Goal: Task Accomplishment & Management: Manage account settings

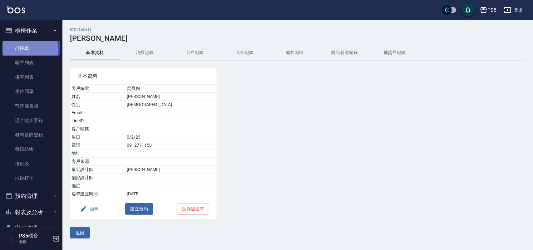
click at [21, 49] on link "打帳單" at bounding box center [30, 48] width 57 height 14
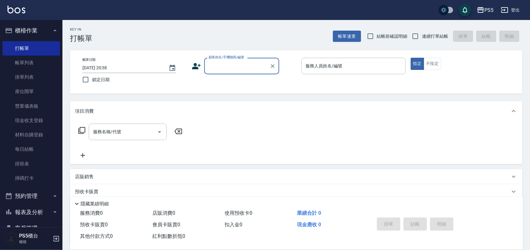
click at [233, 66] on input "顧客姓名/手機號碼/編號" at bounding box center [237, 66] width 60 height 11
type input "0913515053"
click at [272, 64] on icon "Clear" at bounding box center [273, 66] width 6 height 6
click at [253, 71] on input "顧客姓名/手機號碼/編號" at bounding box center [237, 66] width 60 height 11
click at [253, 65] on input "顧客姓名/手機號碼/編號" at bounding box center [237, 66] width 60 height 11
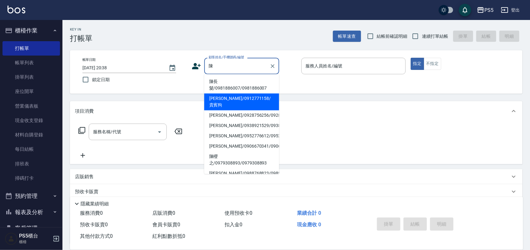
click at [244, 96] on li "[PERSON_NAME]/0912771158/貴賓狗" at bounding box center [241, 102] width 75 height 17
type input "[PERSON_NAME]/0912771158/貴賓狗"
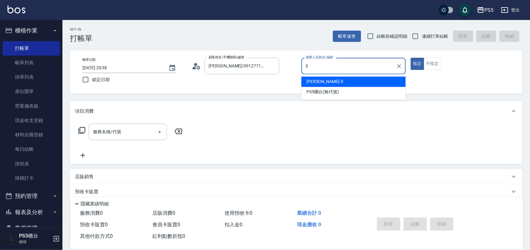
type input "Jolie-5"
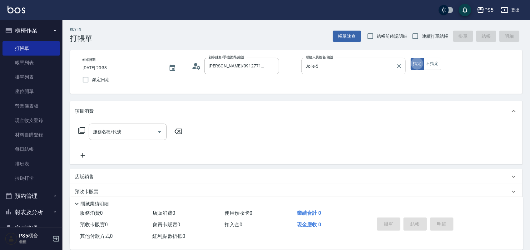
type button "true"
click at [125, 129] on input "服務名稱/代號" at bounding box center [123, 132] width 63 height 11
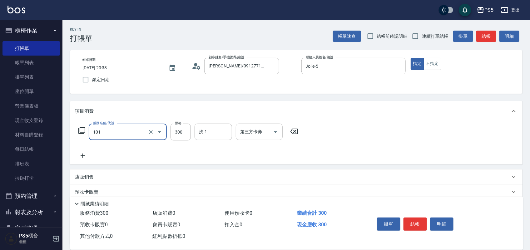
type input "洗髮(101)"
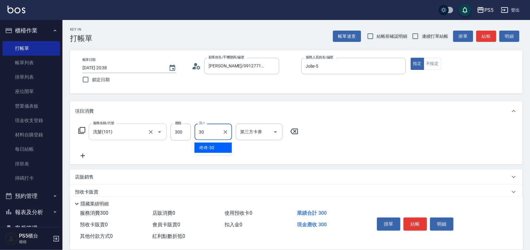
type input "咚咚-30"
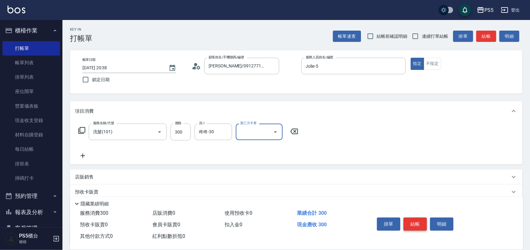
click at [419, 223] on button "結帳" at bounding box center [415, 224] width 23 height 13
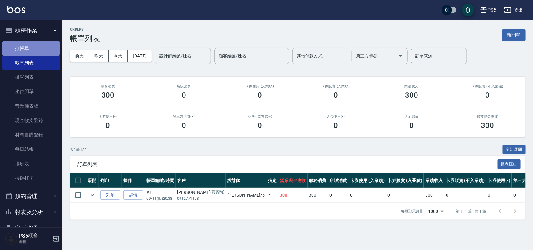
click at [31, 46] on link "打帳單" at bounding box center [30, 48] width 57 height 14
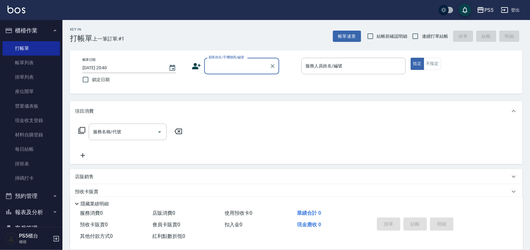
click at [229, 66] on input "顧客姓名/手機號碼/編號" at bounding box center [237, 66] width 60 height 11
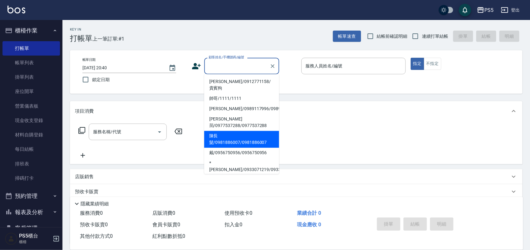
click at [216, 143] on li "陳長髮/0981886007/0981886007" at bounding box center [241, 139] width 75 height 17
type input "陳長髮/0981886007/0981886007"
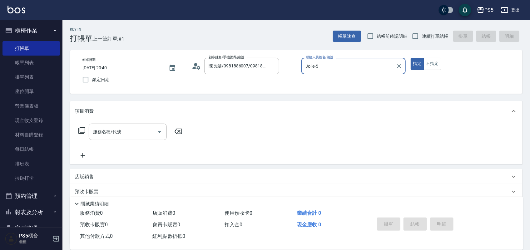
type input "Jolie-5"
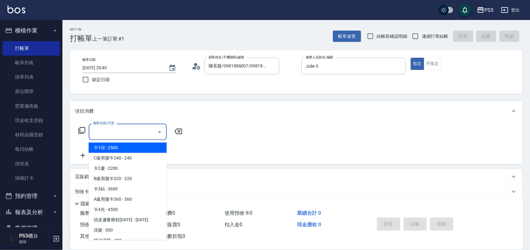
click at [124, 129] on input "服務名稱/代號" at bounding box center [123, 132] width 63 height 11
type input "1"
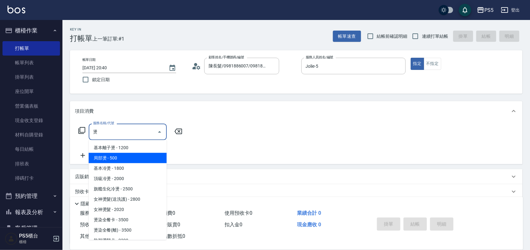
click at [119, 157] on span "局部燙 - 500" at bounding box center [128, 158] width 78 height 10
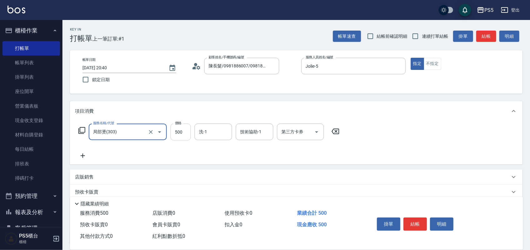
type input "局部燙(303)"
click at [182, 131] on input "500" at bounding box center [181, 132] width 20 height 17
type input "1500"
click at [414, 222] on button "結帳" at bounding box center [415, 224] width 23 height 13
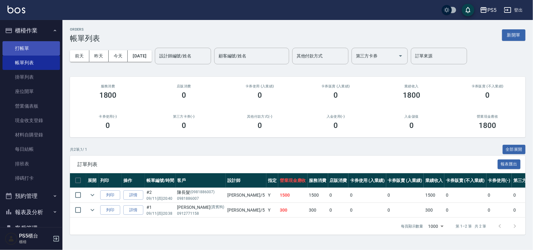
click at [27, 48] on link "打帳單" at bounding box center [30, 48] width 57 height 14
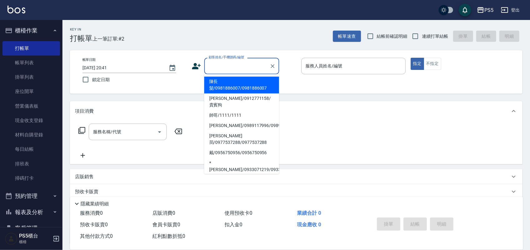
click at [215, 66] on input "顧客姓名/手機號碼/編號" at bounding box center [237, 66] width 60 height 11
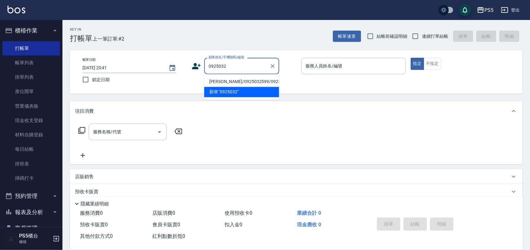
click at [216, 87] on li "[PERSON_NAME]/0925032599/0925032599" at bounding box center [241, 82] width 75 height 10
type input "[PERSON_NAME]/0925032599/0925032599"
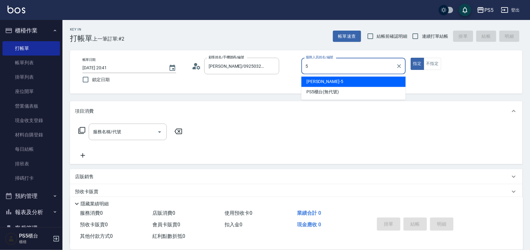
type input "Jolie-5"
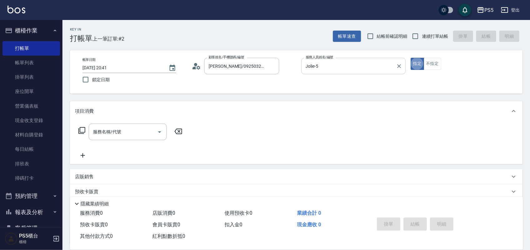
type button "true"
click at [110, 133] on input "服務名稱/代號" at bounding box center [123, 132] width 63 height 11
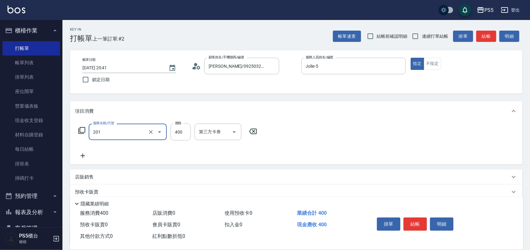
type input "洗剪400(201)"
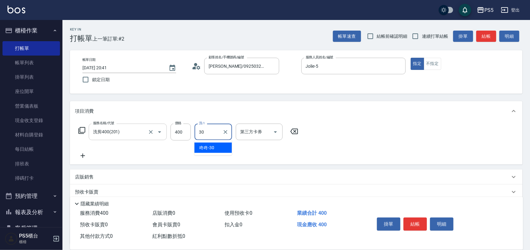
type input "咚咚-30"
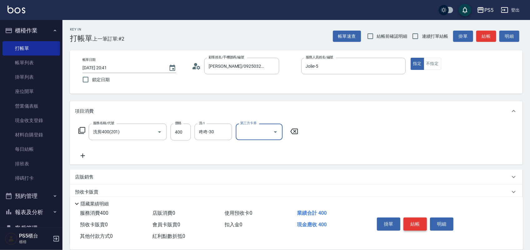
click at [419, 223] on button "結帳" at bounding box center [415, 224] width 23 height 13
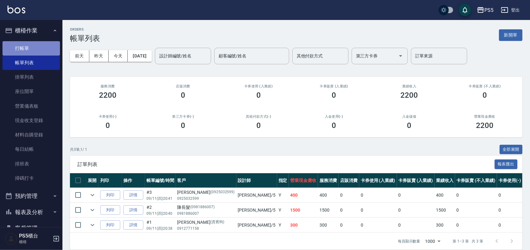
click at [41, 47] on link "打帳單" at bounding box center [30, 48] width 57 height 14
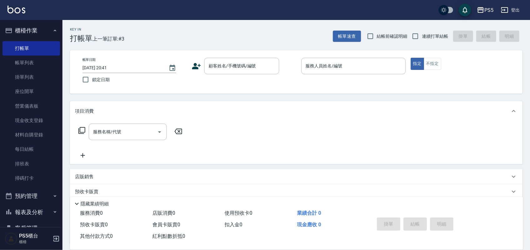
click at [192, 66] on icon at bounding box center [196, 66] width 9 height 9
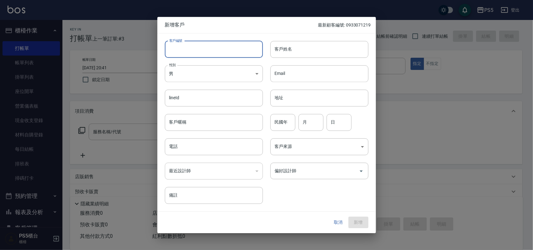
click at [191, 51] on input "客戶編號" at bounding box center [214, 49] width 98 height 17
click at [187, 51] on input "客戶編號" at bounding box center [214, 49] width 98 height 17
type input "0930731127"
click at [181, 72] on body "PS5 登出 櫃檯作業 打帳單 帳單列表 掛單列表 座位開單 營業儀表板 現金收支登錄 材料自購登錄 每日結帳 排班表 掃碼打卡 預約管理 預約管理 單日預約…" at bounding box center [266, 152] width 533 height 304
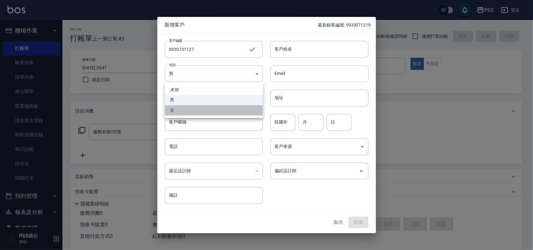
click at [181, 111] on li "女" at bounding box center [214, 110] width 98 height 10
type input "[DEMOGRAPHIC_DATA]"
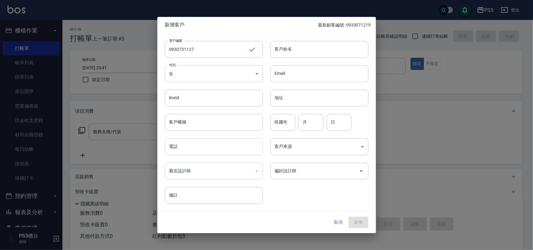
click at [177, 149] on input "電話" at bounding box center [214, 146] width 98 height 17
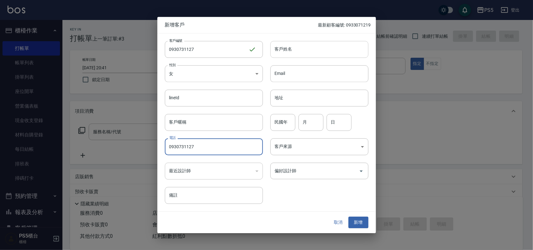
type input "0930731127"
click at [286, 46] on input "客戶姓名" at bounding box center [320, 49] width 98 height 17
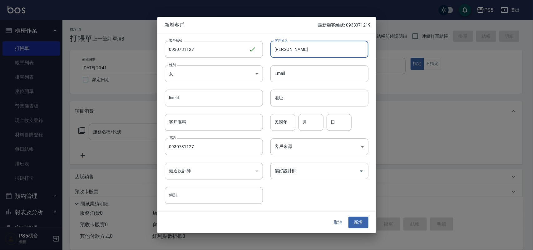
type input "[PERSON_NAME]"
click at [284, 126] on input "民國年" at bounding box center [283, 122] width 25 height 17
type input "73"
type input "11"
type input "27"
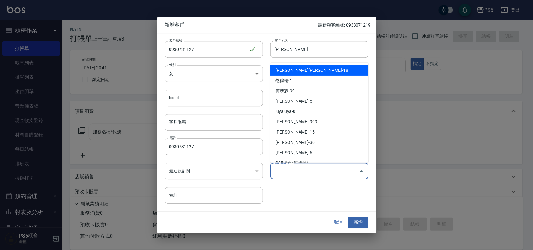
click at [301, 166] on input "偏好設計師" at bounding box center [314, 171] width 83 height 11
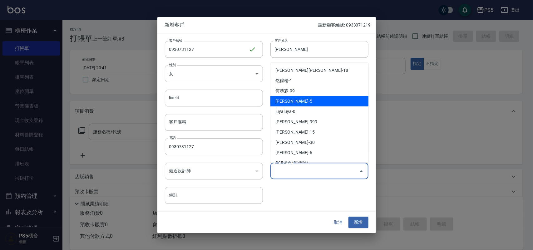
click at [303, 98] on li "[PERSON_NAME]-5" at bounding box center [320, 101] width 98 height 10
type input "[PERSON_NAME]"
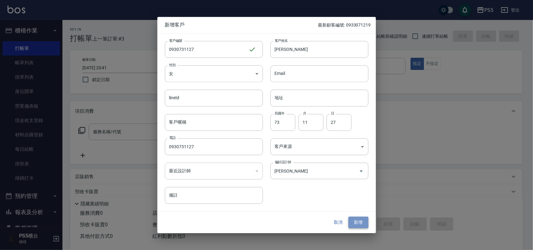
click at [356, 220] on button "新增" at bounding box center [359, 223] width 20 height 12
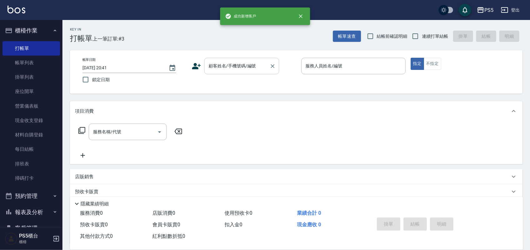
click at [233, 63] on input "顧客姓名/手機號碼/編號" at bounding box center [237, 66] width 60 height 11
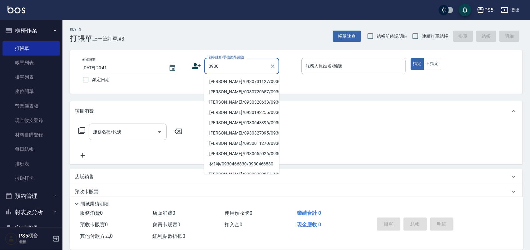
click at [218, 86] on li "[PERSON_NAME]/0930731127/0930731127" at bounding box center [241, 82] width 75 height 10
type input "[PERSON_NAME]/0930731127/0930731127"
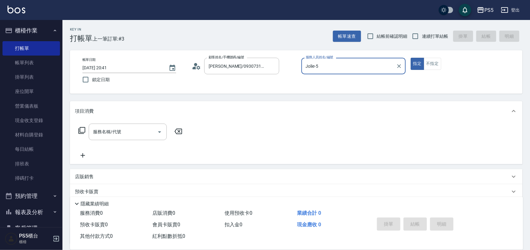
type input "Jolie-5"
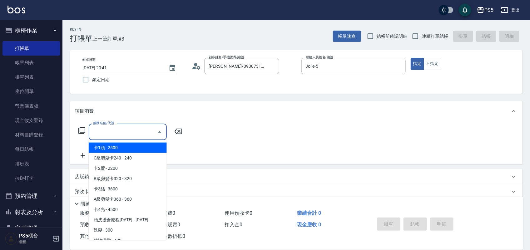
click at [111, 135] on input "服務名稱/代號" at bounding box center [123, 132] width 63 height 11
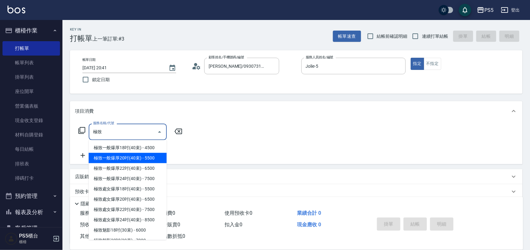
click at [124, 154] on span "極致一般爆厚20吋(40束) - 5500" at bounding box center [128, 158] width 78 height 10
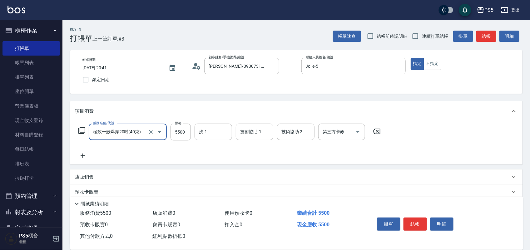
type input "極致一般爆厚20吋(40束)(G71)"
click at [82, 156] on icon at bounding box center [83, 156] width 4 height 4
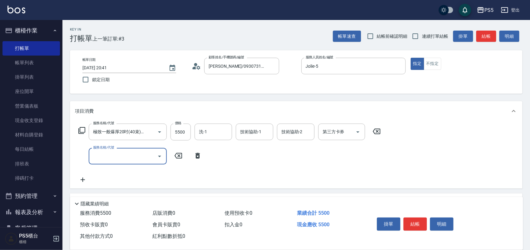
click at [118, 157] on input "服務名稱/代號" at bounding box center [123, 156] width 63 height 11
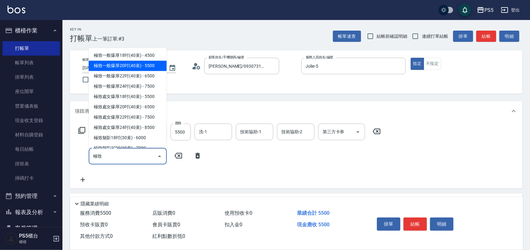
click at [128, 63] on span "極致一般爆厚20吋(40束) - 5500" at bounding box center [128, 66] width 78 height 10
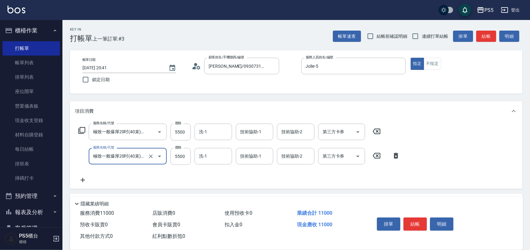
type input "極致一般爆厚20吋(40束)(G71)"
click at [83, 178] on icon at bounding box center [83, 180] width 4 height 4
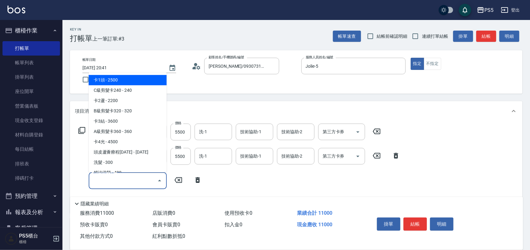
click at [102, 177] on input "服務名稱/代號" at bounding box center [123, 180] width 63 height 11
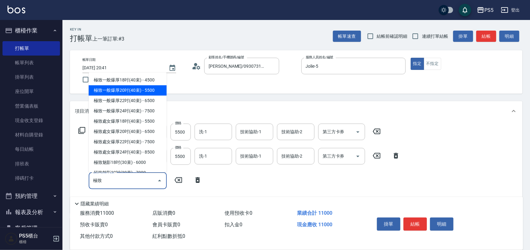
click at [117, 92] on span "極致一般爆厚20吋(40束) - 5500" at bounding box center [128, 90] width 78 height 10
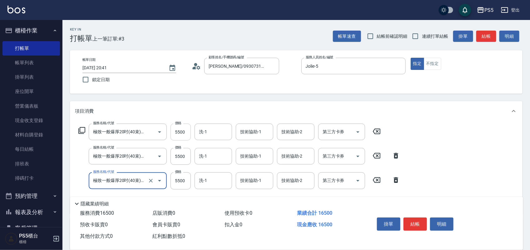
type input "極致一般爆厚20吋(40束)(G71)"
click at [184, 132] on input "5500" at bounding box center [181, 132] width 20 height 17
type input "6000"
click at [181, 157] on input "5500" at bounding box center [181, 156] width 20 height 17
type input "6000"
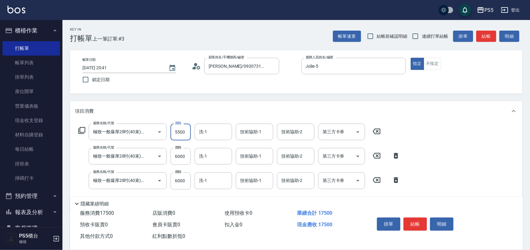
click at [184, 133] on input "5500" at bounding box center [181, 132] width 20 height 17
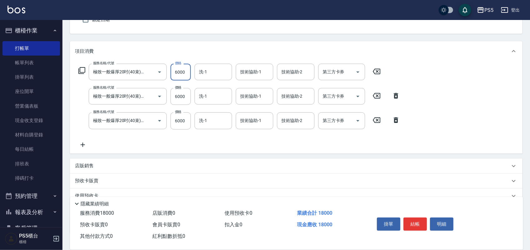
scroll to position [78, 0]
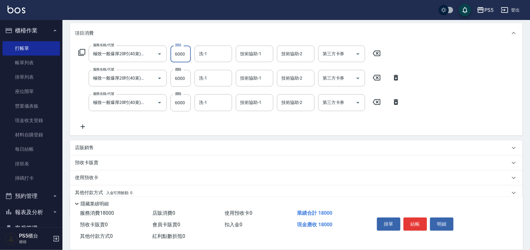
type input "6000"
click at [84, 127] on icon at bounding box center [83, 126] width 16 height 7
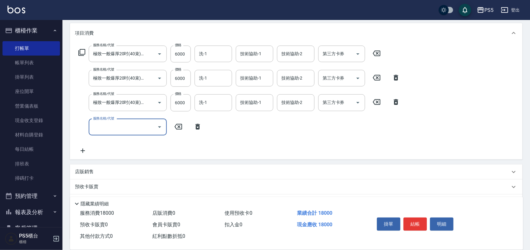
scroll to position [0, 0]
click at [107, 128] on input "服務名稱/代號" at bounding box center [123, 127] width 63 height 11
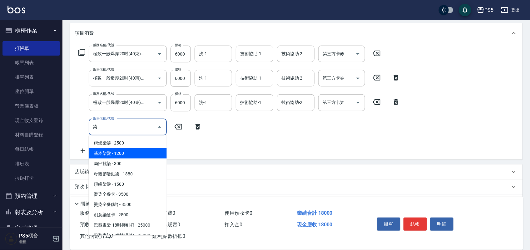
click at [108, 155] on span "基本染髮 - 1200" at bounding box center [128, 153] width 78 height 10
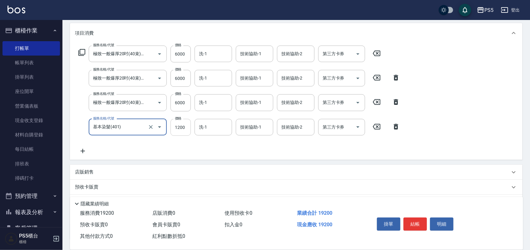
type input "基本染髮(401)"
click at [180, 127] on input "1200" at bounding box center [181, 127] width 20 height 17
type input "1500"
click at [80, 151] on icon at bounding box center [83, 150] width 16 height 7
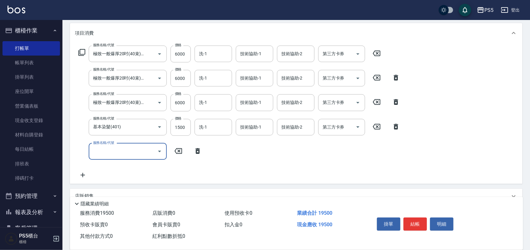
click at [107, 147] on input "服務名稱/代號" at bounding box center [123, 151] width 63 height 11
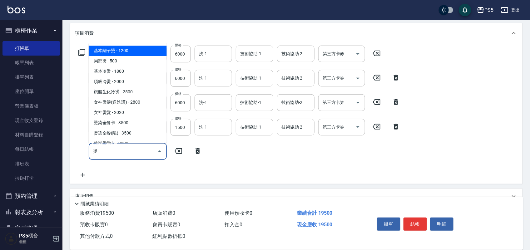
click at [104, 49] on span "基本離子燙 - 1200" at bounding box center [128, 51] width 78 height 10
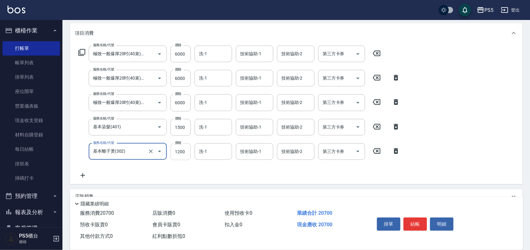
type input "基本離子燙(302)"
click at [181, 154] on input "1200" at bounding box center [181, 151] width 20 height 17
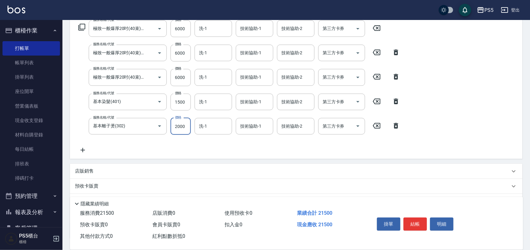
scroll to position [117, 0]
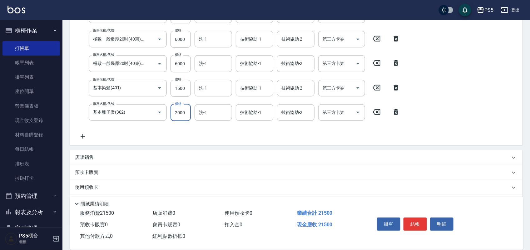
type input "2000"
click at [83, 135] on icon at bounding box center [83, 136] width 16 height 7
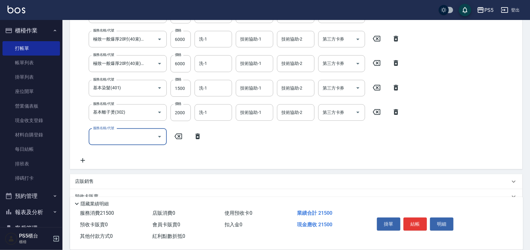
scroll to position [0, 0]
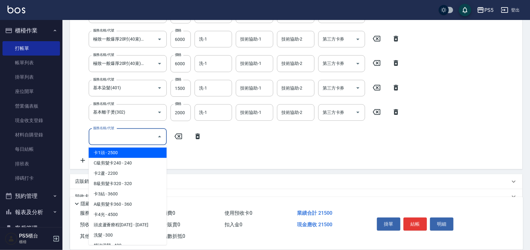
click at [132, 135] on input "服務名稱/代號" at bounding box center [123, 137] width 63 height 11
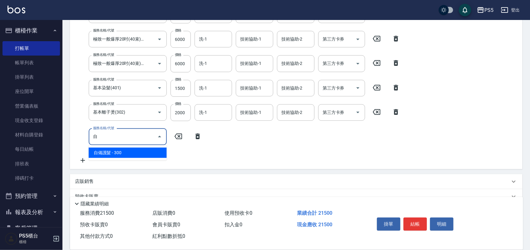
click at [127, 150] on span "自備護髮 - 300" at bounding box center [128, 153] width 78 height 10
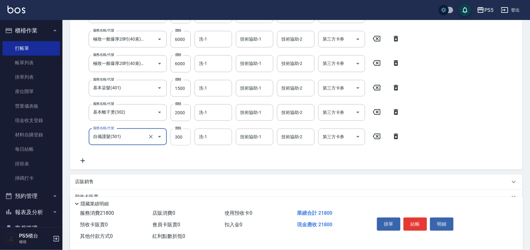
type input "自備護髮(501)"
click at [186, 134] on input "300" at bounding box center [181, 137] width 20 height 17
click at [185, 136] on input "1000" at bounding box center [181, 137] width 20 height 17
type input "1500"
click at [185, 88] on input "1500" at bounding box center [181, 88] width 20 height 17
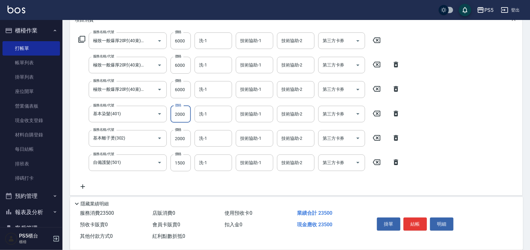
scroll to position [78, 0]
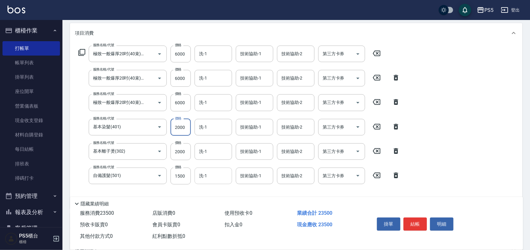
type input "2000"
click at [206, 176] on div "洗-1 洗-1" at bounding box center [213, 176] width 37 height 17
type input "咚咚-30"
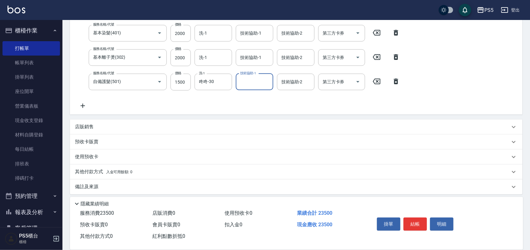
scroll to position [176, 0]
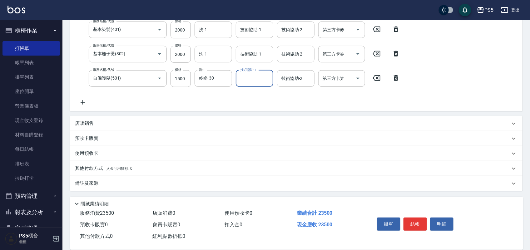
click at [87, 170] on p "其他付款方式 入金可用餘額: 0" at bounding box center [103, 168] width 57 height 7
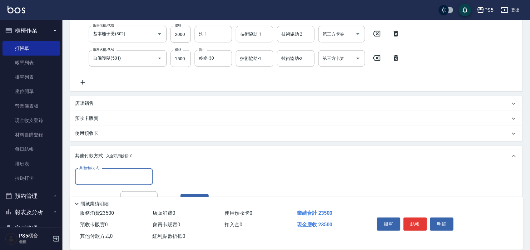
scroll to position [215, 0]
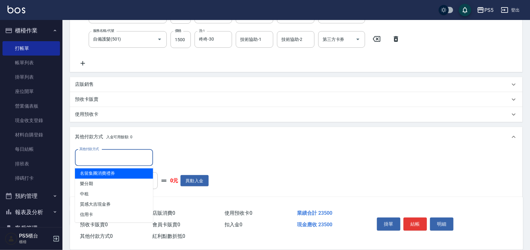
click at [121, 158] on input "其他付款方式" at bounding box center [114, 157] width 72 height 11
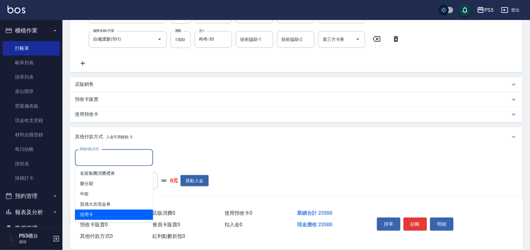
click at [91, 213] on span "信用卡" at bounding box center [114, 215] width 78 height 10
type input "信用卡"
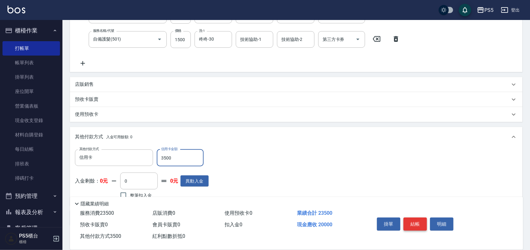
type input "3500"
click at [411, 220] on button "結帳" at bounding box center [415, 224] width 23 height 13
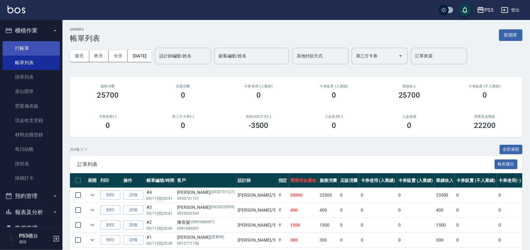
click at [20, 49] on link "打帳單" at bounding box center [30, 48] width 57 height 14
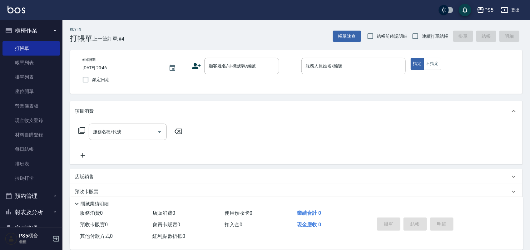
click at [199, 67] on icon at bounding box center [196, 66] width 9 height 9
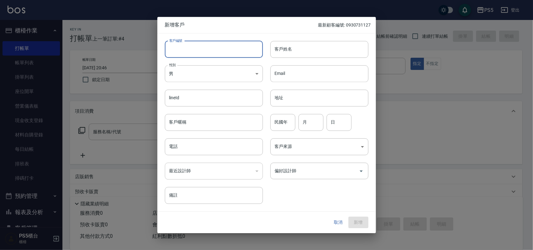
click at [196, 47] on input "客戶編號" at bounding box center [214, 49] width 98 height 17
type input "0913515053"
click at [189, 72] on body "PS5 登出 櫃檯作業 打帳單 帳單列表 掛單列表 座位開單 營業儀表板 現金收支登錄 材料自購登錄 每日結帳 排班表 掃碼打卡 預約管理 預約管理 單日預約…" at bounding box center [266, 152] width 533 height 304
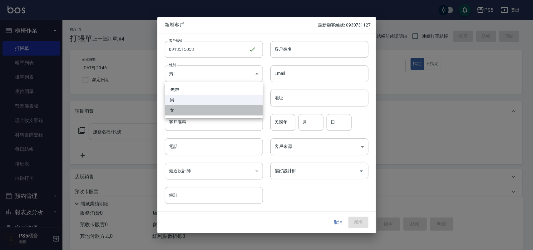
click at [173, 109] on li "女" at bounding box center [214, 110] width 98 height 10
type input "[DEMOGRAPHIC_DATA]"
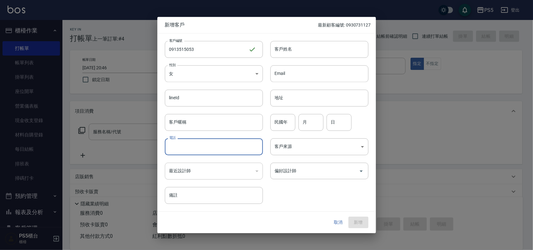
click at [183, 149] on input "電話" at bounding box center [214, 146] width 98 height 17
type input "0913515053"
click at [283, 52] on input "客戶姓名" at bounding box center [320, 49] width 98 height 17
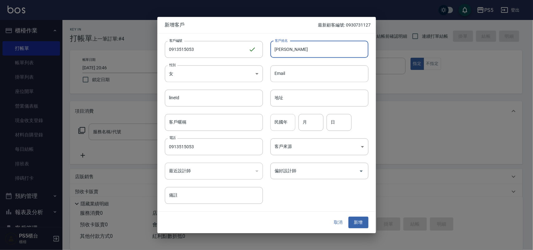
type input "[PERSON_NAME]"
click at [280, 119] on input "民國年" at bounding box center [283, 122] width 25 height 17
type input "73"
type input "8"
type input "3"
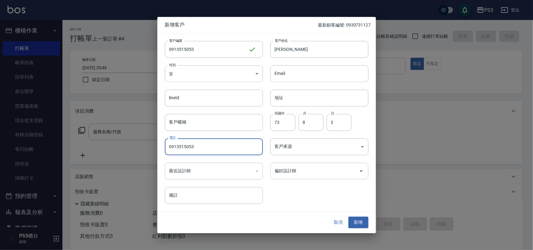
click at [303, 172] on input "偏好設計師" at bounding box center [314, 171] width 83 height 11
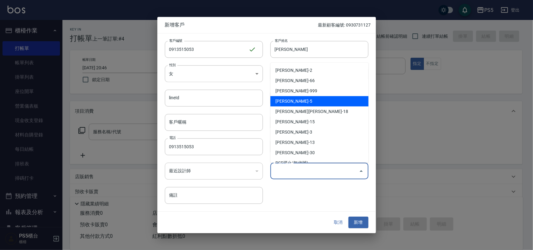
click at [287, 98] on li "[PERSON_NAME]-5" at bounding box center [320, 101] width 98 height 10
type input "[PERSON_NAME]"
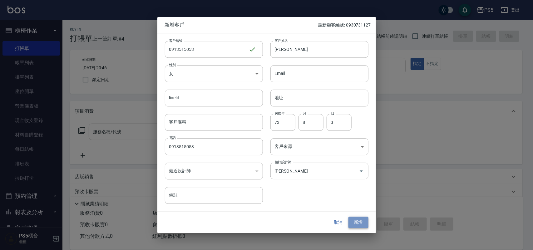
click at [358, 220] on button "新增" at bounding box center [359, 223] width 20 height 12
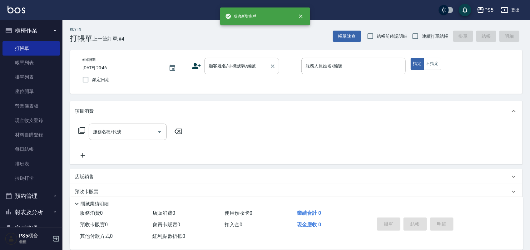
click at [232, 65] on input "顧客姓名/手機號碼/編號" at bounding box center [237, 66] width 60 height 11
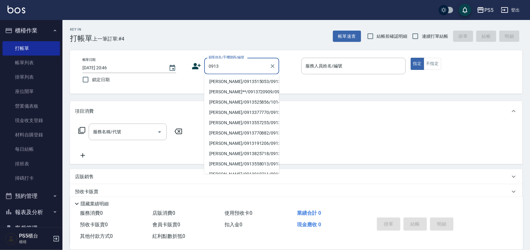
click at [220, 85] on li "[PERSON_NAME]/0913515053/0913515053" at bounding box center [241, 82] width 75 height 10
type input "[PERSON_NAME]/0913515053/0913515053"
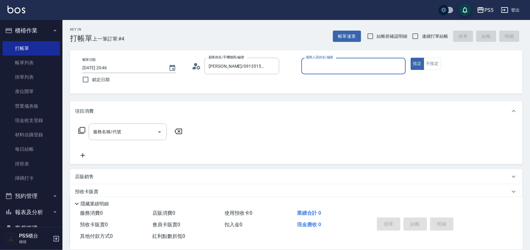
type input "Jolie-5"
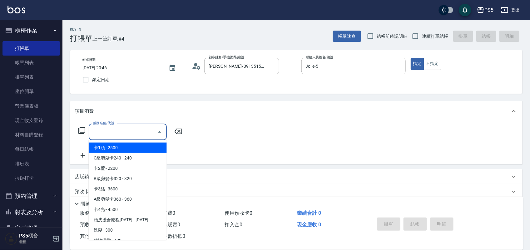
click at [138, 133] on input "服務名稱/代號" at bounding box center [123, 132] width 63 height 11
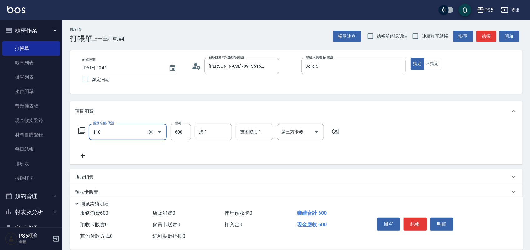
type input "精油+去角質(110)"
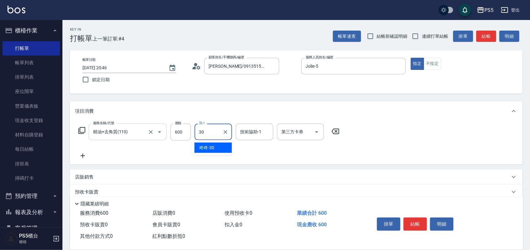
type input "咚咚-30"
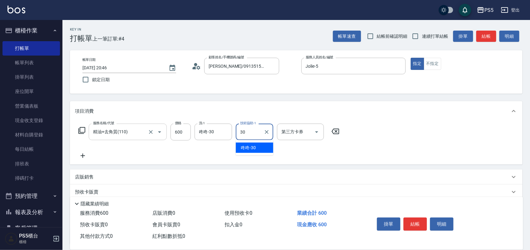
type input "咚咚-30"
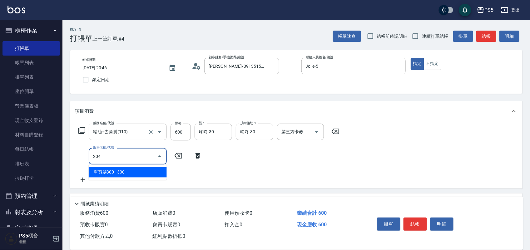
type input "單剪髮300(204)"
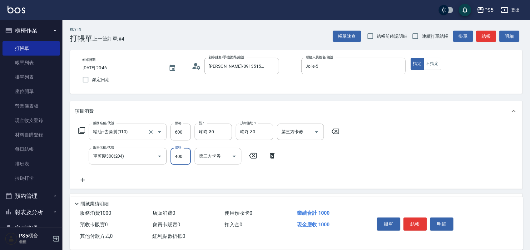
type input "400"
click at [416, 221] on button "結帳" at bounding box center [415, 224] width 23 height 13
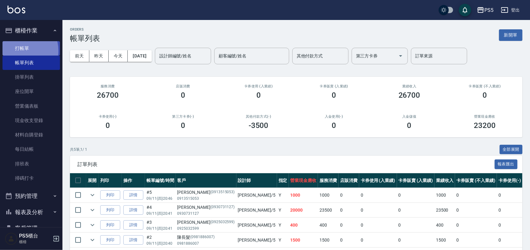
click at [18, 51] on link "打帳單" at bounding box center [30, 48] width 57 height 14
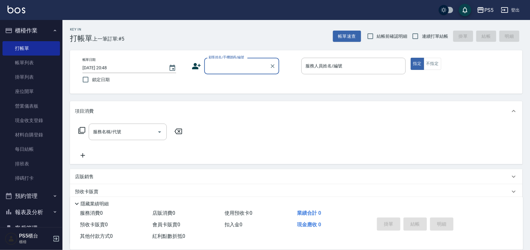
click at [196, 67] on icon at bounding box center [196, 66] width 9 height 6
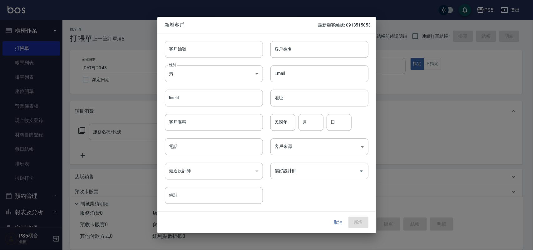
click at [215, 47] on input "客戶編號" at bounding box center [214, 49] width 98 height 17
type input "0926381105"
click at [203, 72] on body "PS5 登出 櫃檯作業 打帳單 帳單列表 掛單列表 座位開單 營業儀表板 現金收支登錄 材料自購登錄 每日結帳 排班表 掃碼打卡 預約管理 預約管理 單日預約…" at bounding box center [266, 152] width 533 height 304
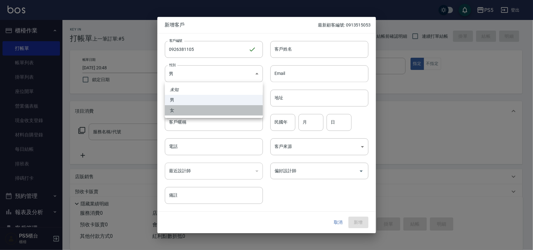
click at [193, 108] on li "女" at bounding box center [214, 110] width 98 height 10
type input "[DEMOGRAPHIC_DATA]"
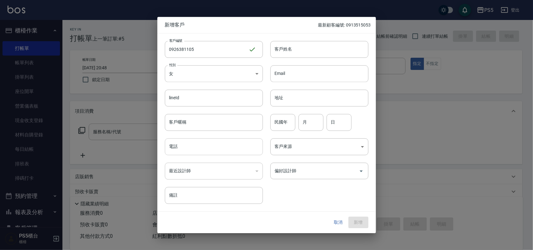
click at [189, 142] on input "電話" at bounding box center [214, 146] width 98 height 17
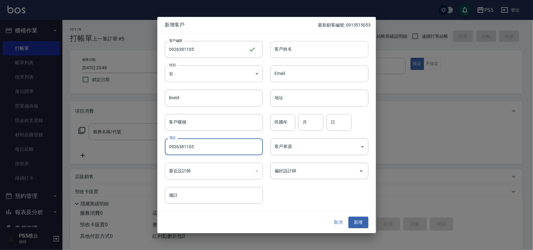
type input "0926381105"
click at [286, 48] on input "客戶姓名" at bounding box center [320, 49] width 98 height 17
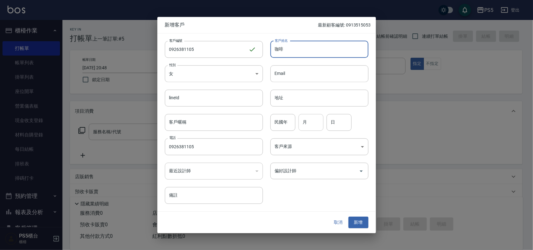
type input "咖啡"
click at [315, 122] on input "月" at bounding box center [311, 122] width 25 height 17
type input "10"
type input "20"
click at [364, 227] on button "新增" at bounding box center [359, 223] width 20 height 12
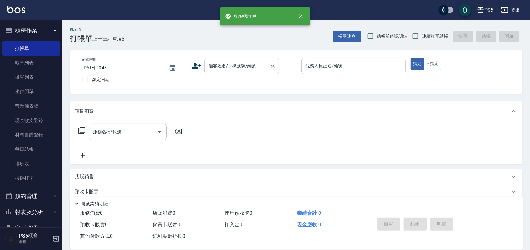
click at [217, 69] on input "顧客姓名/手機號碼/編號" at bounding box center [237, 66] width 60 height 11
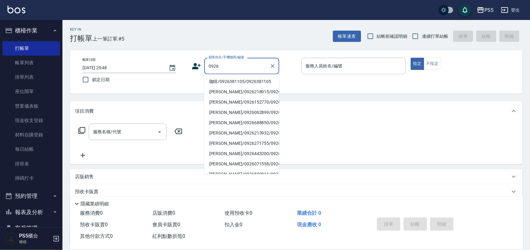
click at [216, 83] on li "咖啡/0926381105/0926381105" at bounding box center [241, 82] width 75 height 10
type input "咖啡/0926381105/0926381105"
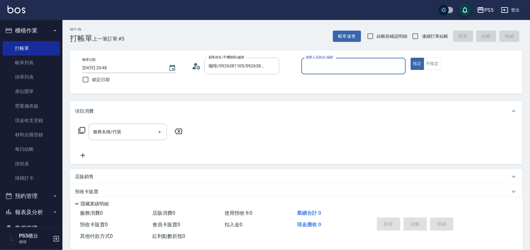
click at [331, 63] on input "服務人員姓名/編號" at bounding box center [353, 66] width 99 height 11
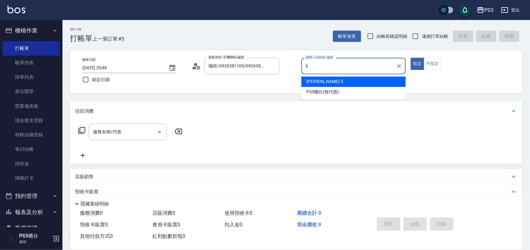
type input "Jolie-5"
type button "true"
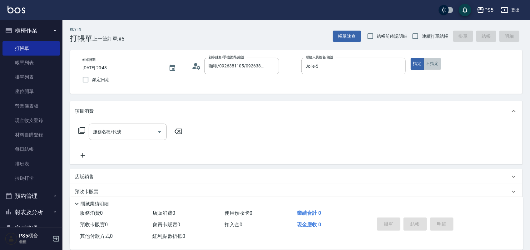
click at [433, 63] on button "不指定" at bounding box center [432, 64] width 17 height 12
click at [127, 133] on input "服務名稱/代號" at bounding box center [123, 132] width 63 height 11
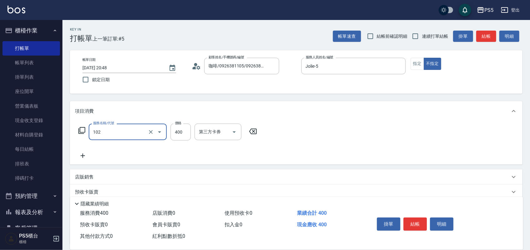
type input "精油洗髮(102)"
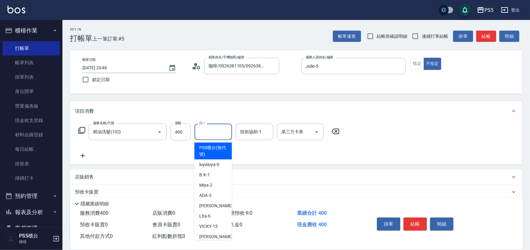
click at [215, 135] on input "洗-1" at bounding box center [213, 132] width 32 height 11
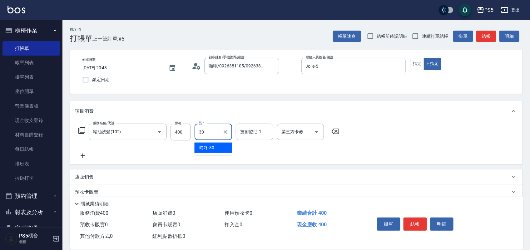
type input "咚咚-30"
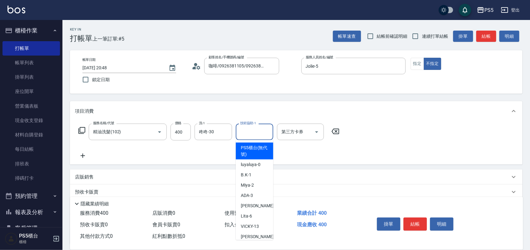
click at [250, 136] on input "技術協助-1" at bounding box center [255, 132] width 32 height 11
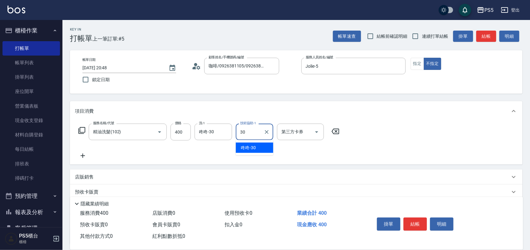
type input "咚咚-30"
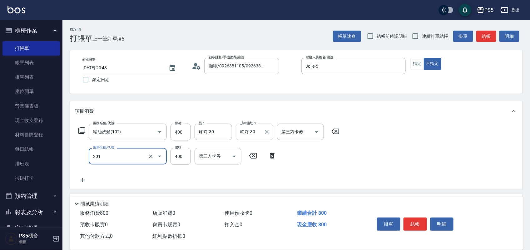
type input "洗剪400(201)"
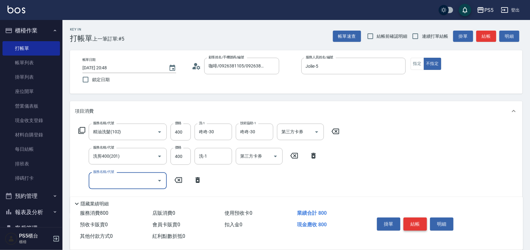
click at [410, 223] on button "結帳" at bounding box center [415, 224] width 23 height 13
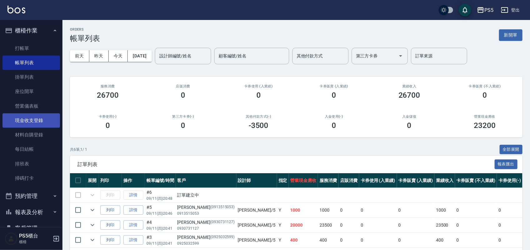
click at [20, 118] on link "現金收支登錄" at bounding box center [30, 120] width 57 height 14
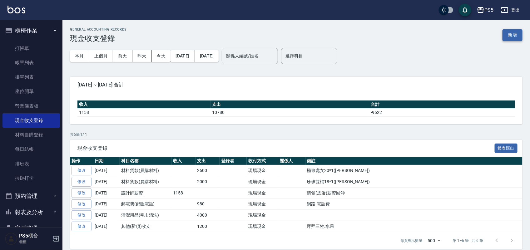
click at [516, 37] on button "新增" at bounding box center [513, 35] width 20 height 12
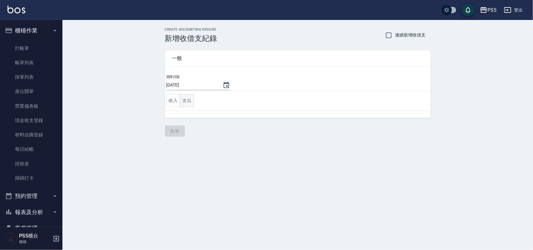
click at [190, 102] on button "支出" at bounding box center [187, 100] width 14 height 13
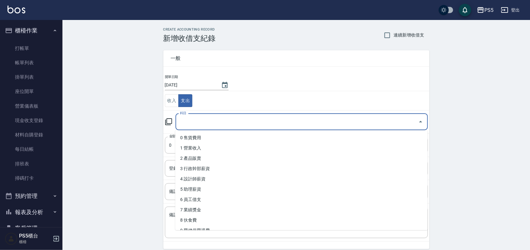
click at [193, 125] on input "科目" at bounding box center [296, 122] width 237 height 11
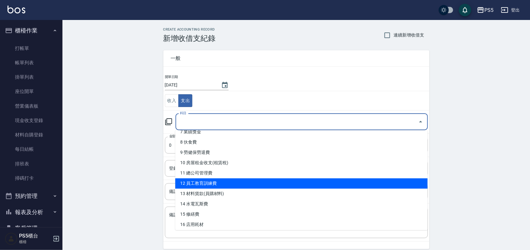
scroll to position [117, 0]
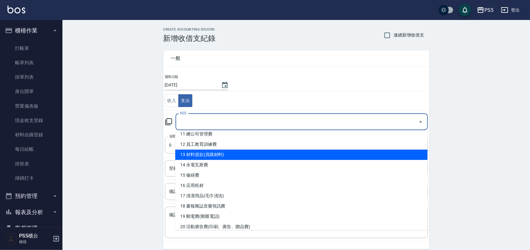
click at [212, 157] on li "13 材料貨款(員購材料)" at bounding box center [301, 155] width 252 height 10
type input "13 材料貨款(員購材料)"
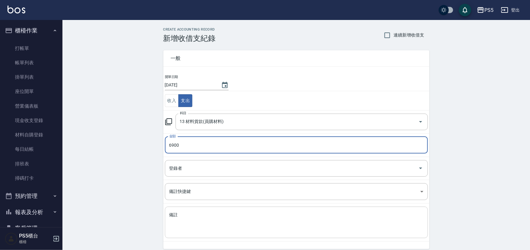
type input "6900"
click at [218, 208] on div "x 備註" at bounding box center [296, 223] width 263 height 32
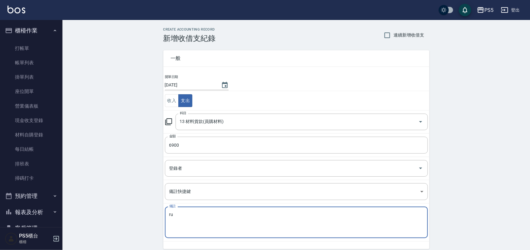
type textarea "r"
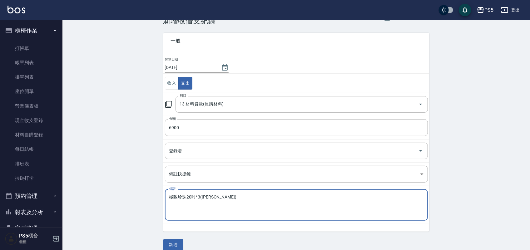
scroll to position [26, 0]
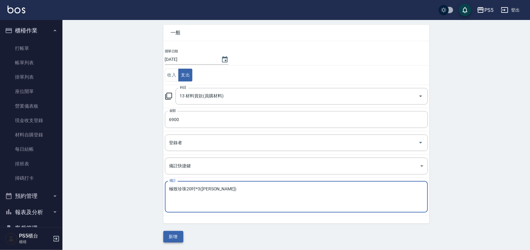
type textarea "極致珍珠20吋*3([PERSON_NAME])"
click at [173, 234] on button "新增" at bounding box center [173, 237] width 20 height 12
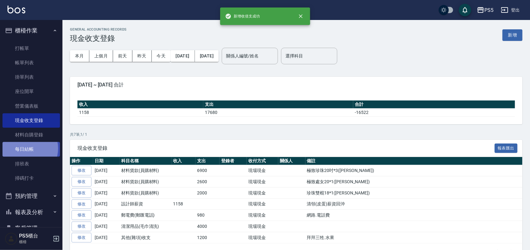
click at [24, 148] on link "每日結帳" at bounding box center [30, 149] width 57 height 14
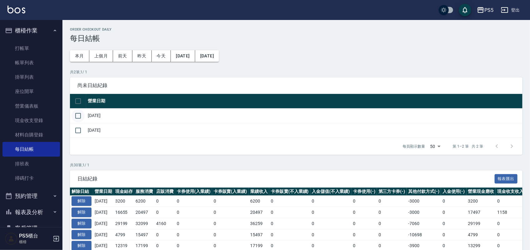
click at [78, 115] on input "checkbox" at bounding box center [78, 115] width 13 height 13
checkbox input "true"
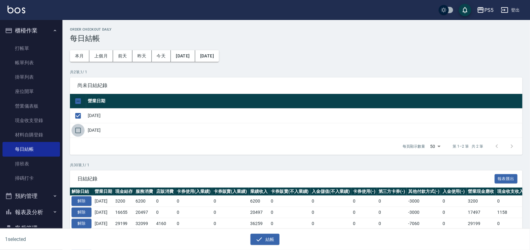
click at [77, 126] on input "checkbox" at bounding box center [78, 130] width 13 height 13
checkbox input "true"
click at [266, 238] on button "結帳" at bounding box center [265, 240] width 29 height 12
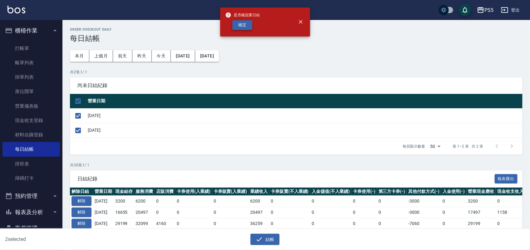
click at [245, 22] on button "確定" at bounding box center [242, 25] width 20 height 10
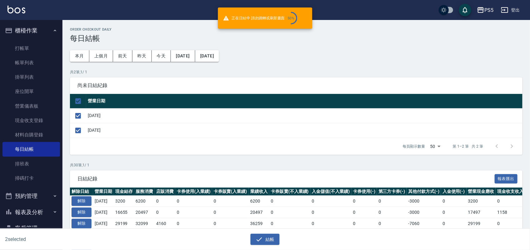
checkbox input "false"
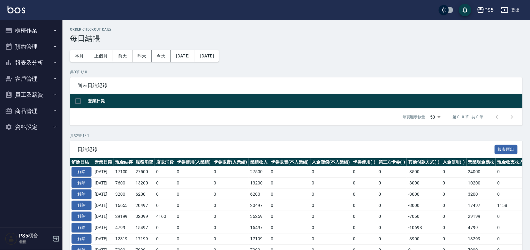
click at [27, 59] on button "報表及分析" at bounding box center [30, 63] width 57 height 16
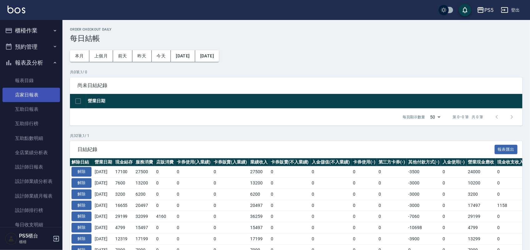
click at [36, 96] on link "店家日報表" at bounding box center [30, 95] width 57 height 14
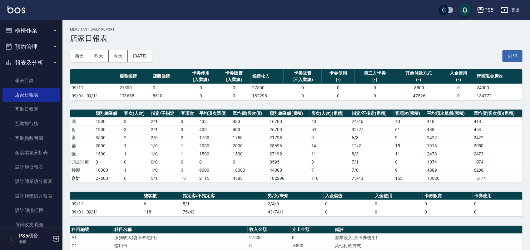
click at [29, 32] on button "櫃檯作業" at bounding box center [30, 30] width 57 height 16
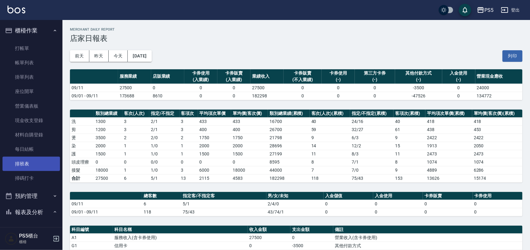
click at [15, 171] on link "排班表" at bounding box center [30, 164] width 57 height 14
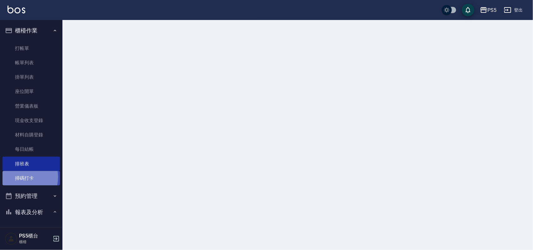
click at [18, 177] on link "掃碼打卡" at bounding box center [30, 178] width 57 height 14
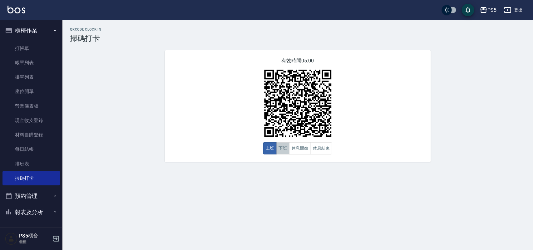
click at [281, 152] on button "下班" at bounding box center [282, 148] width 13 height 12
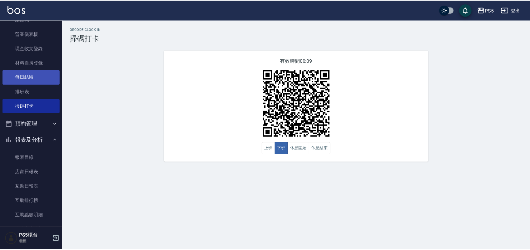
scroll to position [78, 0]
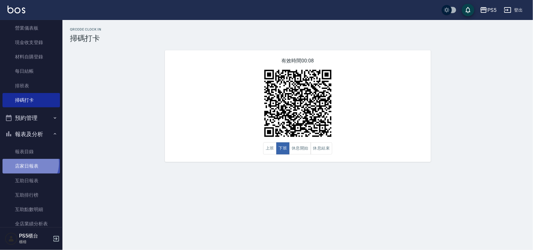
click at [27, 163] on link "店家日報表" at bounding box center [30, 166] width 57 height 14
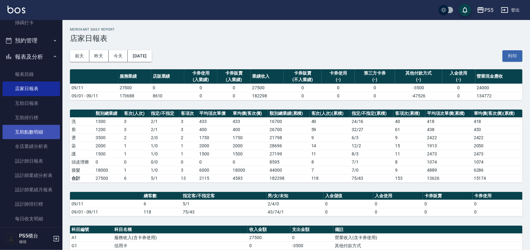
scroll to position [156, 0]
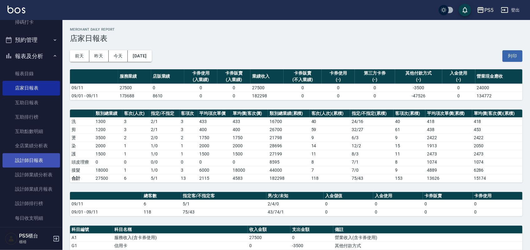
click at [34, 165] on link "設計師日報表" at bounding box center [30, 160] width 57 height 14
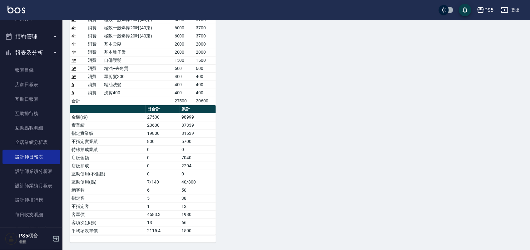
scroll to position [156, 0]
